Goal: Find contact information: Find contact information

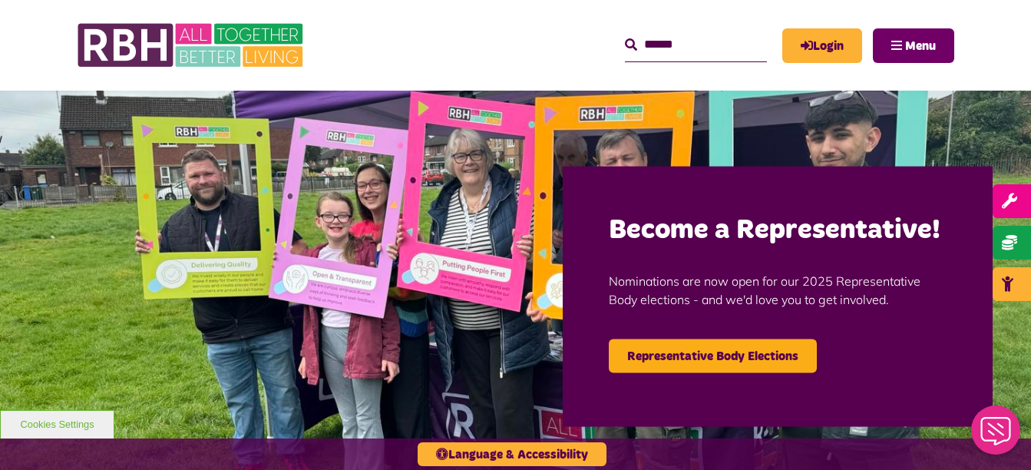
click at [923, 59] on button "Menu" at bounding box center [913, 45] width 81 height 35
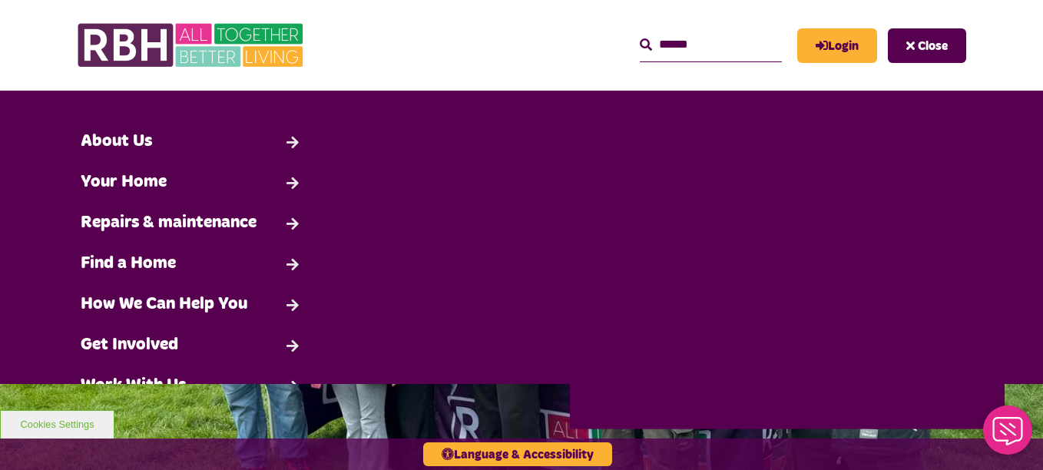
drag, startPoint x: 1036, startPoint y: 218, endPoint x: 678, endPoint y: 31, distance: 404.2
click at [678, 31] on input "Search" at bounding box center [711, 44] width 142 height 33
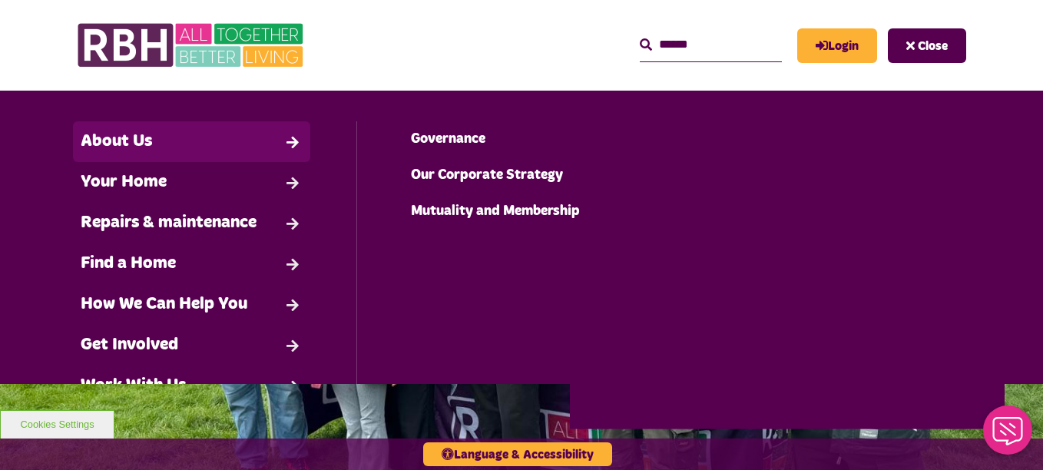
click at [156, 128] on link "About Us" at bounding box center [191, 141] width 237 height 41
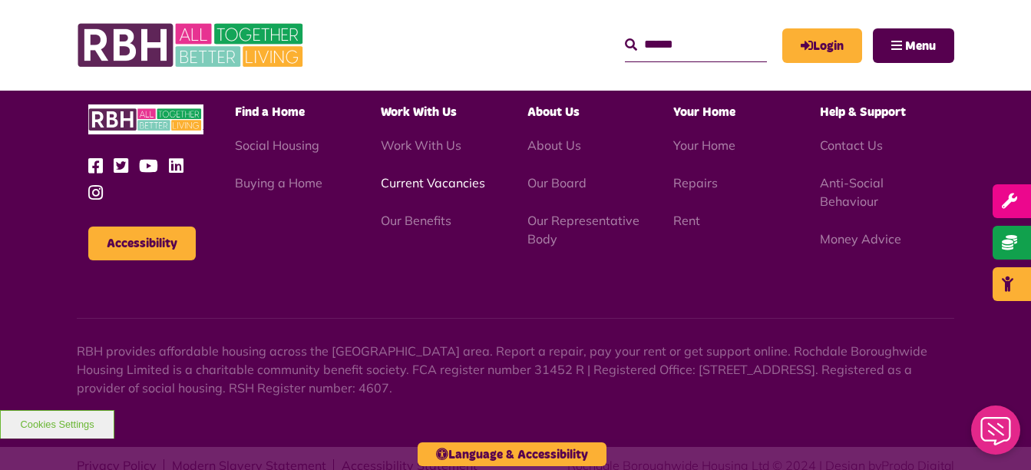
scroll to position [1923, 0]
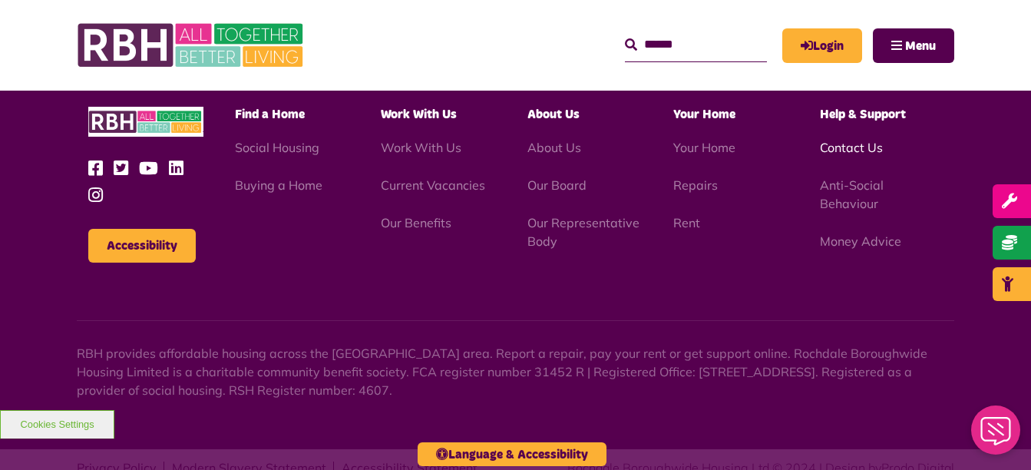
click at [847, 155] on link "Contact Us" at bounding box center [851, 147] width 63 height 15
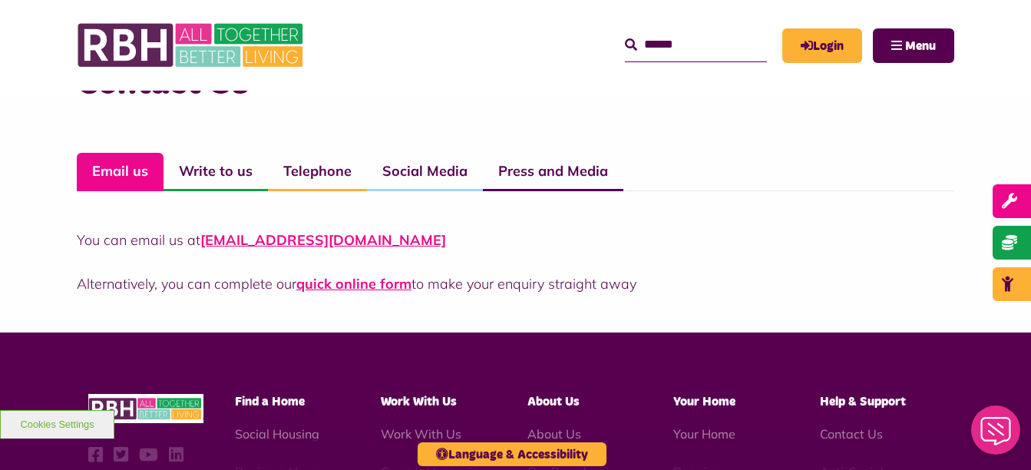
scroll to position [1106, 0]
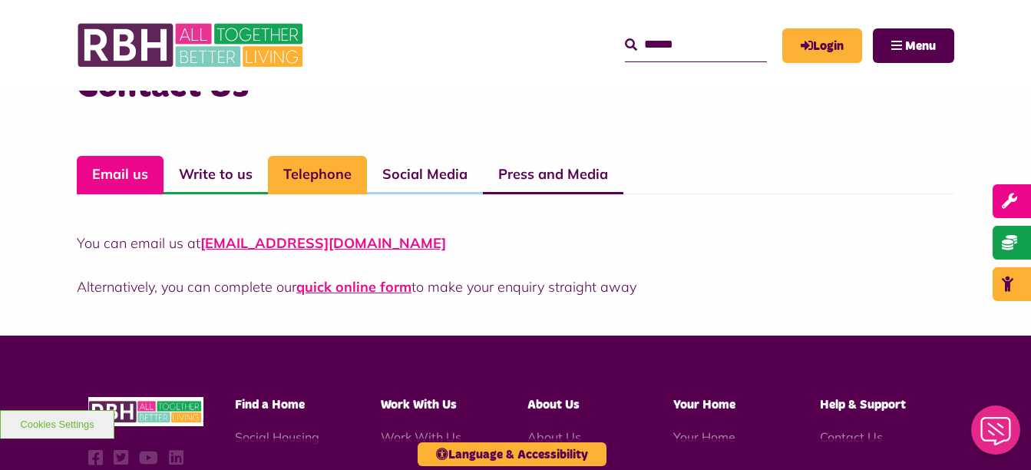
click at [324, 167] on link "Telephone" at bounding box center [317, 175] width 99 height 38
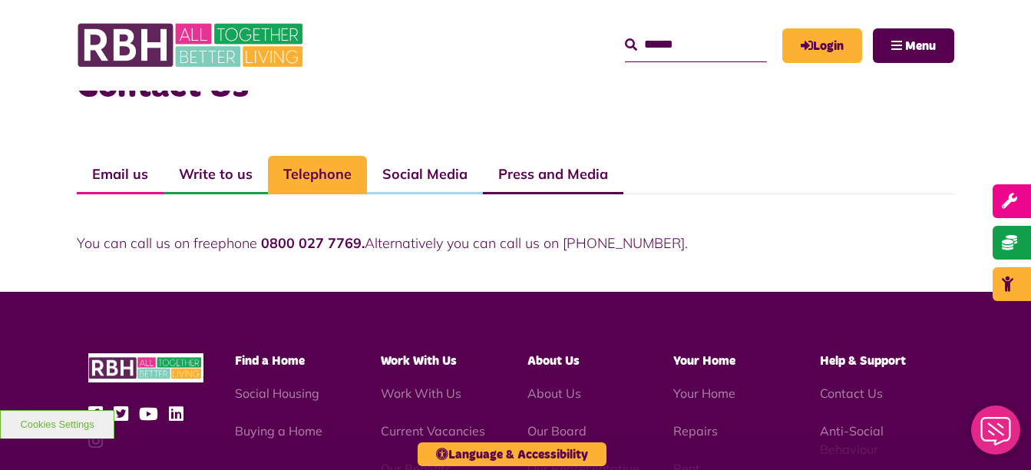
drag, startPoint x: 1033, startPoint y: 326, endPoint x: 612, endPoint y: 89, distance: 483.3
click at [612, 89] on div "MyRBH About Us Contact Us Menu" at bounding box center [516, 45] width 878 height 91
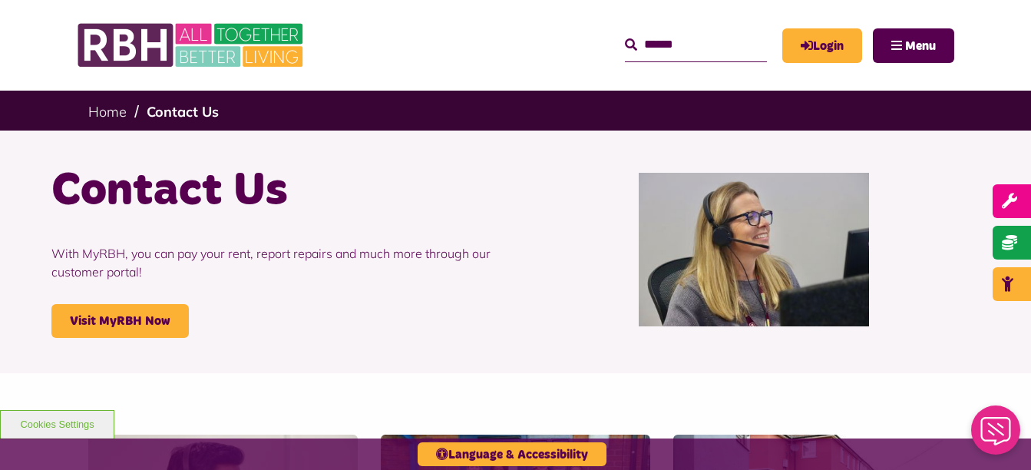
click at [87, 111] on div "Home Contact Us" at bounding box center [516, 111] width 878 height 40
click at [99, 111] on link "Home" at bounding box center [107, 112] width 38 height 18
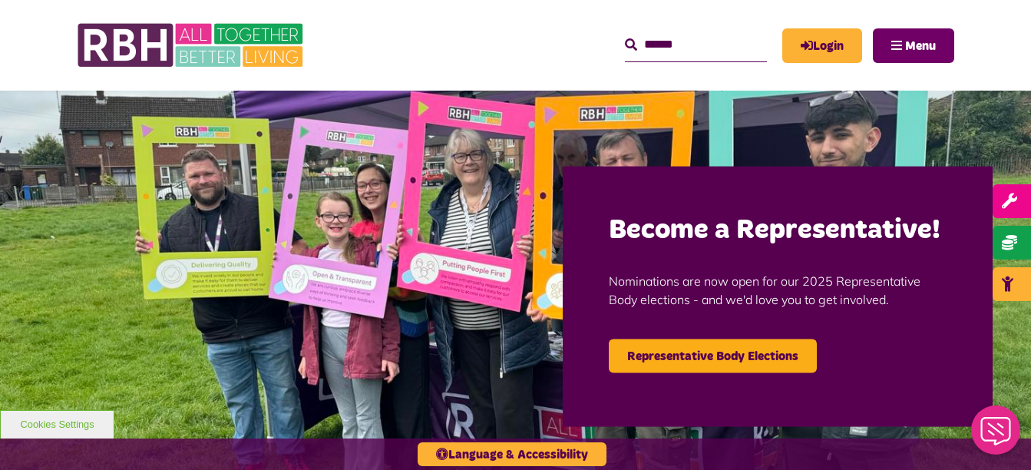
click at [915, 41] on span "Menu" at bounding box center [920, 46] width 31 height 12
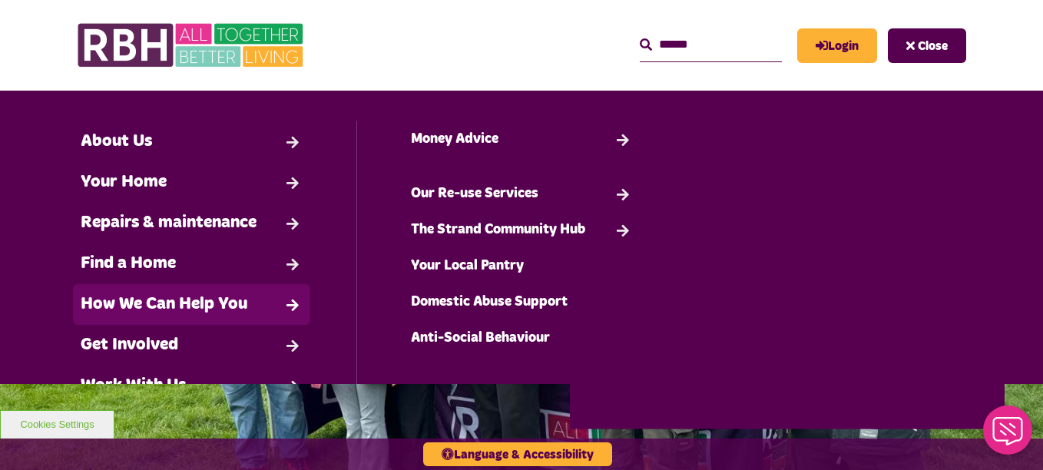
drag, startPoint x: 38, startPoint y: 301, endPoint x: 28, endPoint y: 227, distance: 74.3
click at [28, 227] on ul "About Us Back About Us Governance" at bounding box center [191, 284] width 329 height 326
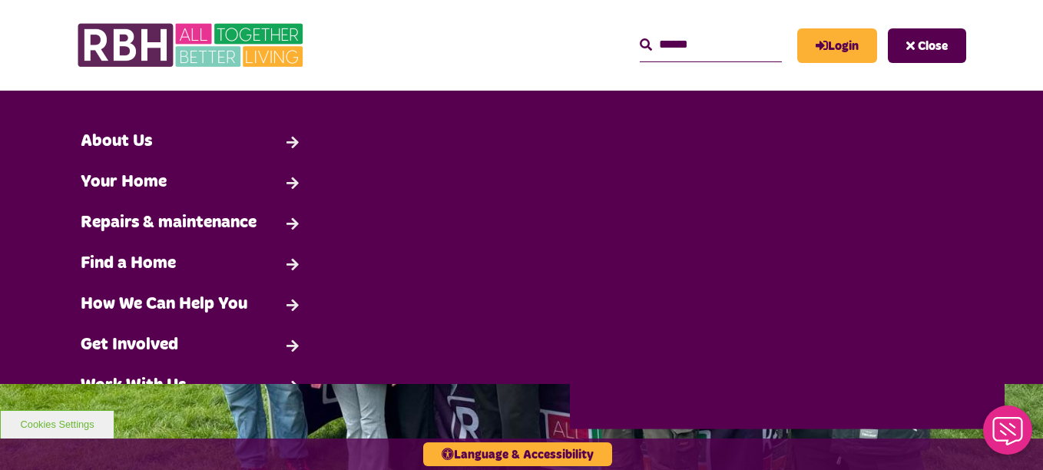
drag, startPoint x: 28, startPoint y: 227, endPoint x: 277, endPoint y: 113, distance: 273.8
click at [277, 113] on div "Search About Us Back" at bounding box center [521, 237] width 1043 height 293
